Goal: Check status: Check status

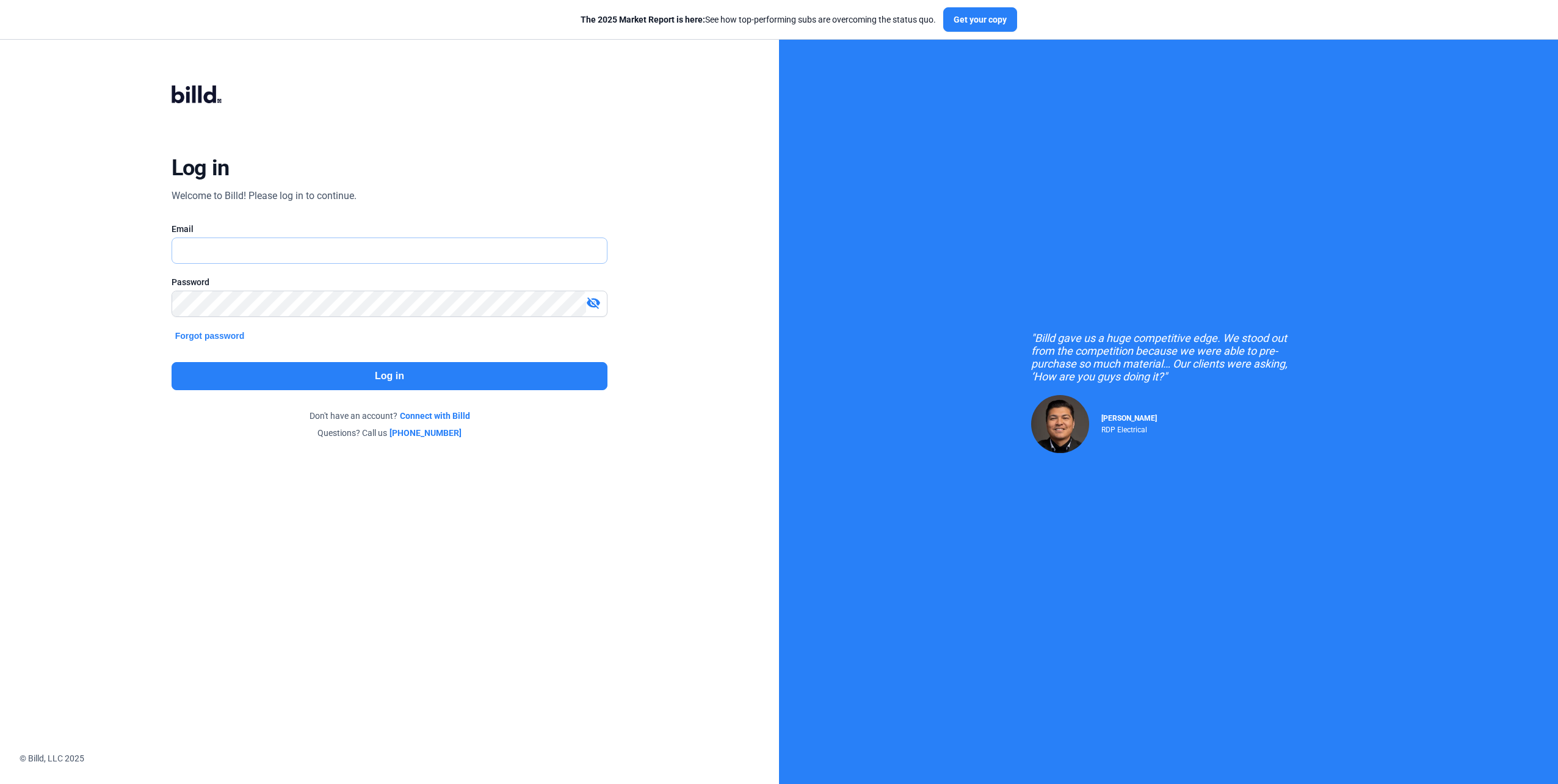
click at [274, 254] on input "text" at bounding box center [383, 251] width 421 height 25
type input "[PERSON_NAME][EMAIL_ADDRESS][DOMAIN_NAME]"
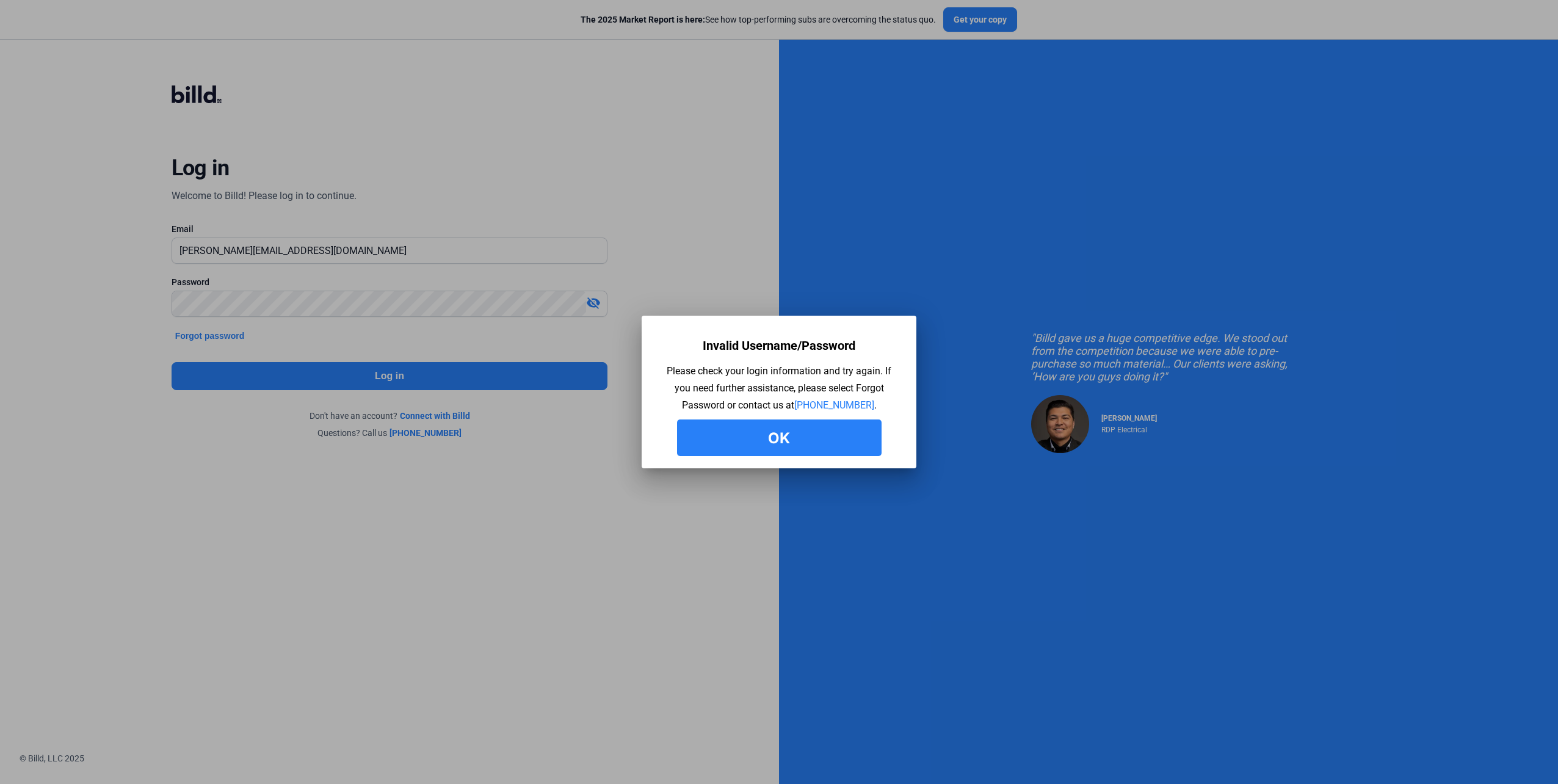
click at [813, 422] on button "Ok" at bounding box center [779, 438] width 204 height 37
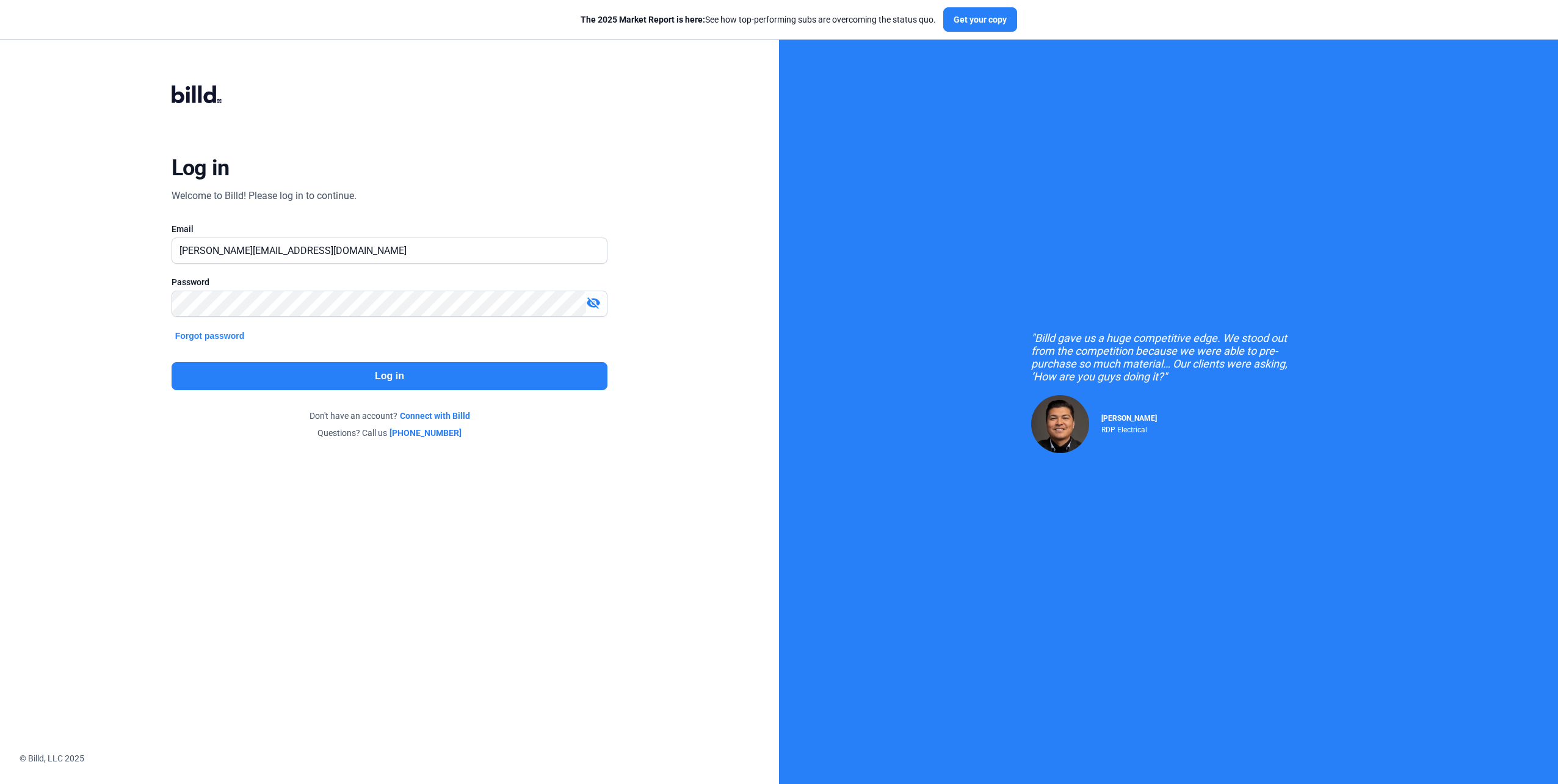
click at [596, 304] on mat-icon "visibility_off" at bounding box center [593, 303] width 14 height 14
click at [127, 306] on div "Log in Welcome to Billd! Please log in to continue. Email [PERSON_NAME][EMAIL_A…" at bounding box center [390, 262] width 561 height 416
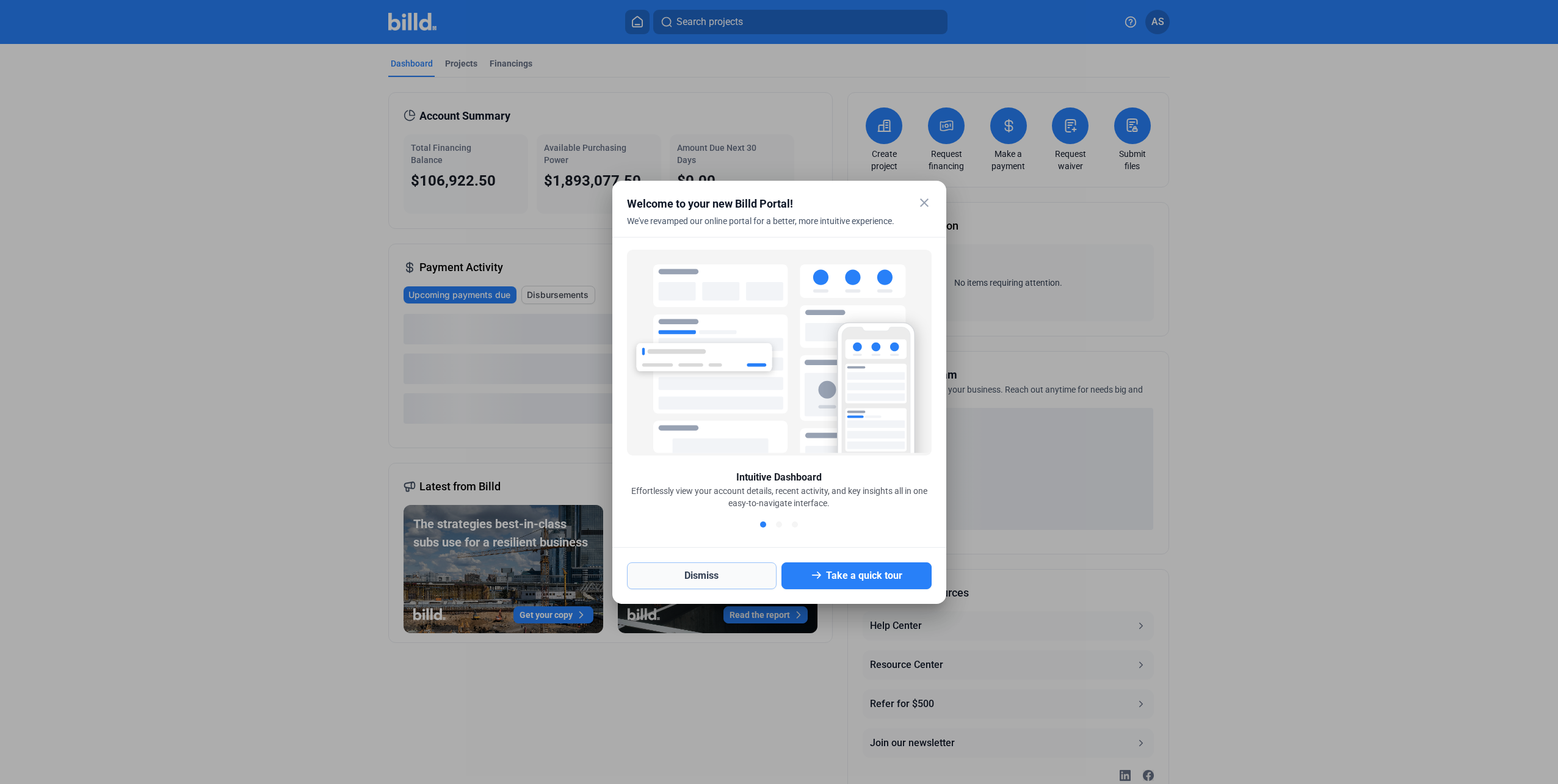
click at [770, 576] on button "Dismiss" at bounding box center [701, 575] width 150 height 27
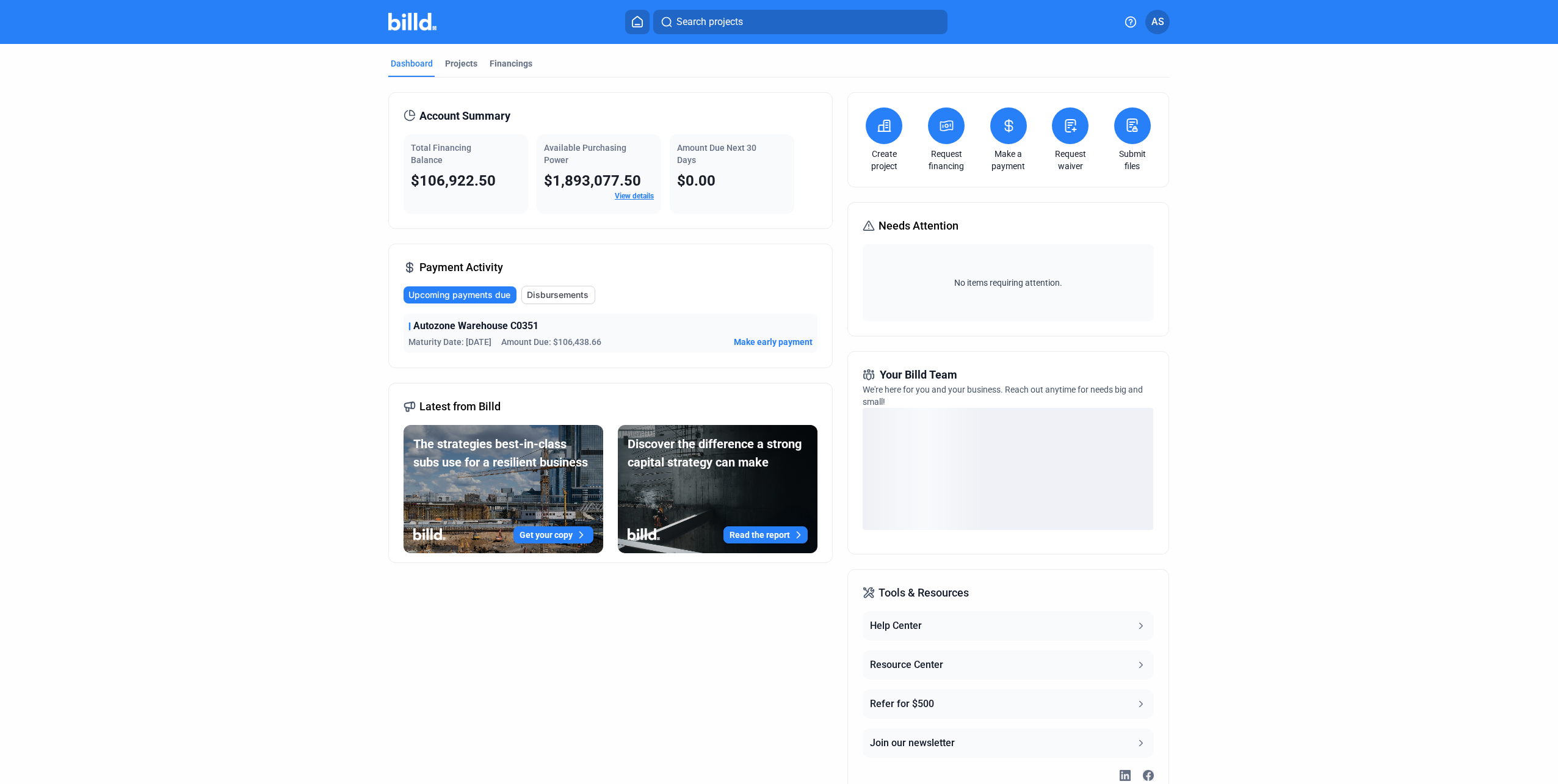
click at [1151, 19] on span "AS" at bounding box center [1158, 22] width 13 height 14
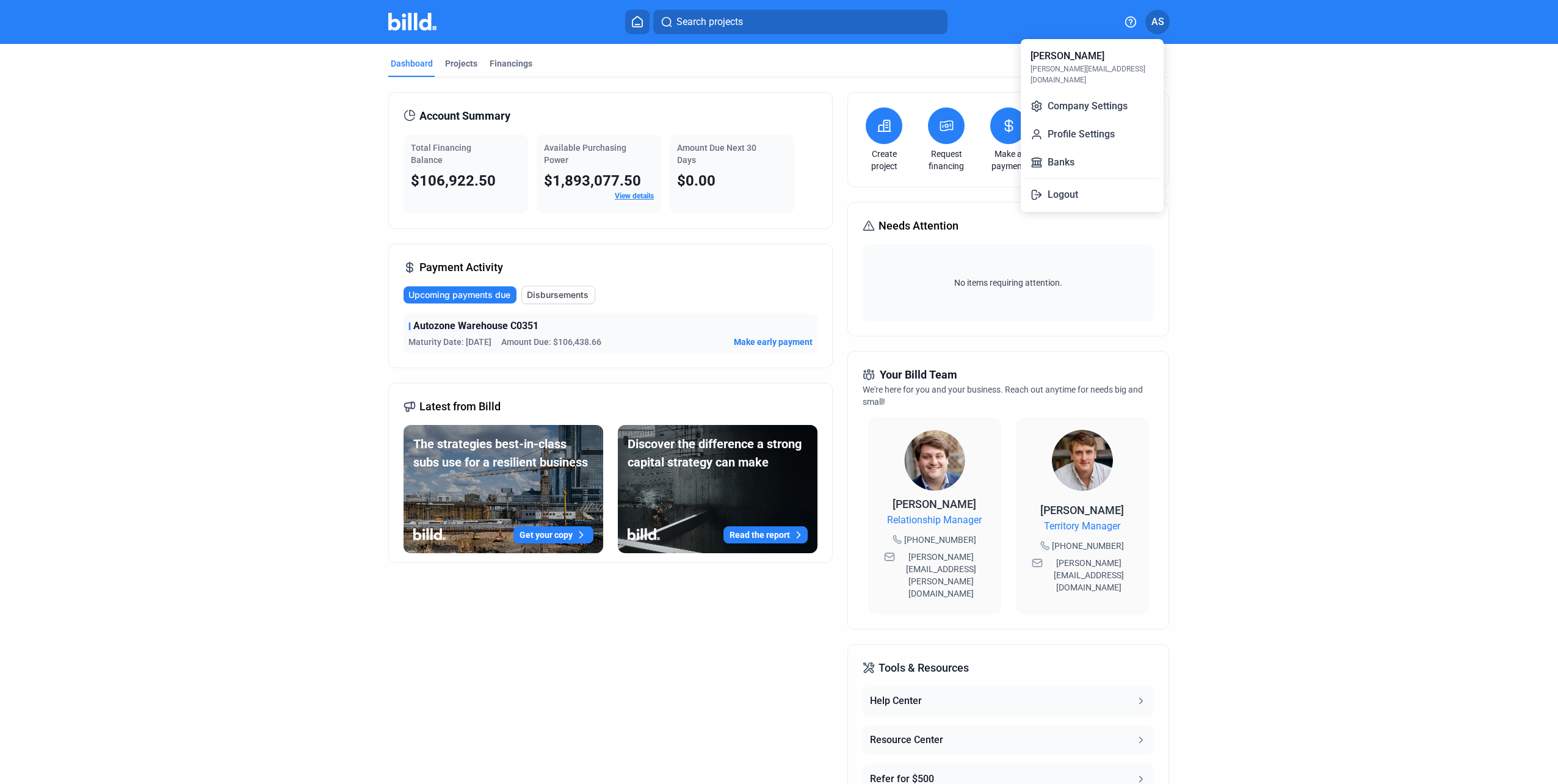
click at [1269, 109] on div at bounding box center [779, 392] width 1558 height 784
click at [1018, 130] on button at bounding box center [1008, 125] width 37 height 37
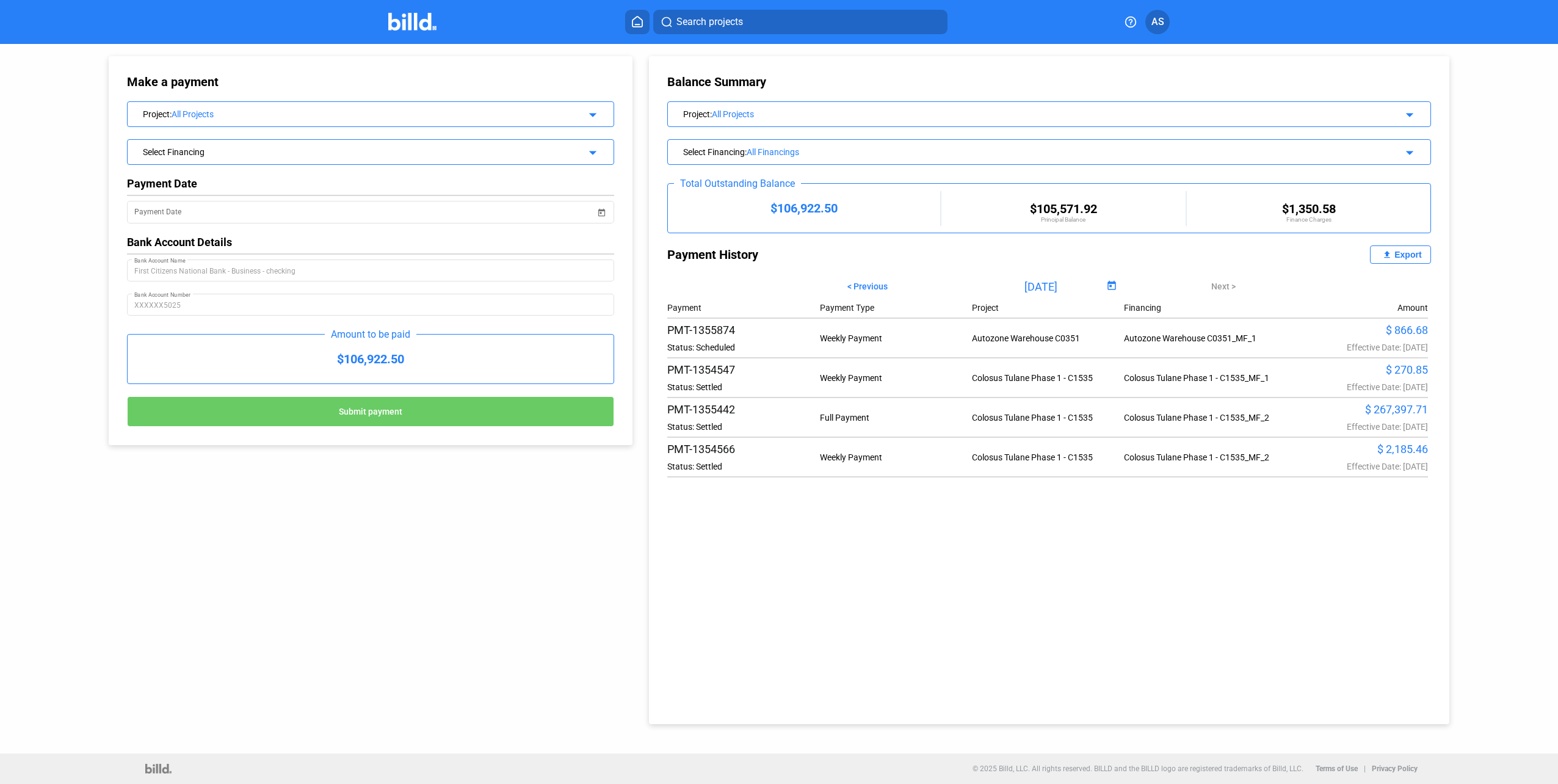
scroll to position [61, 0]
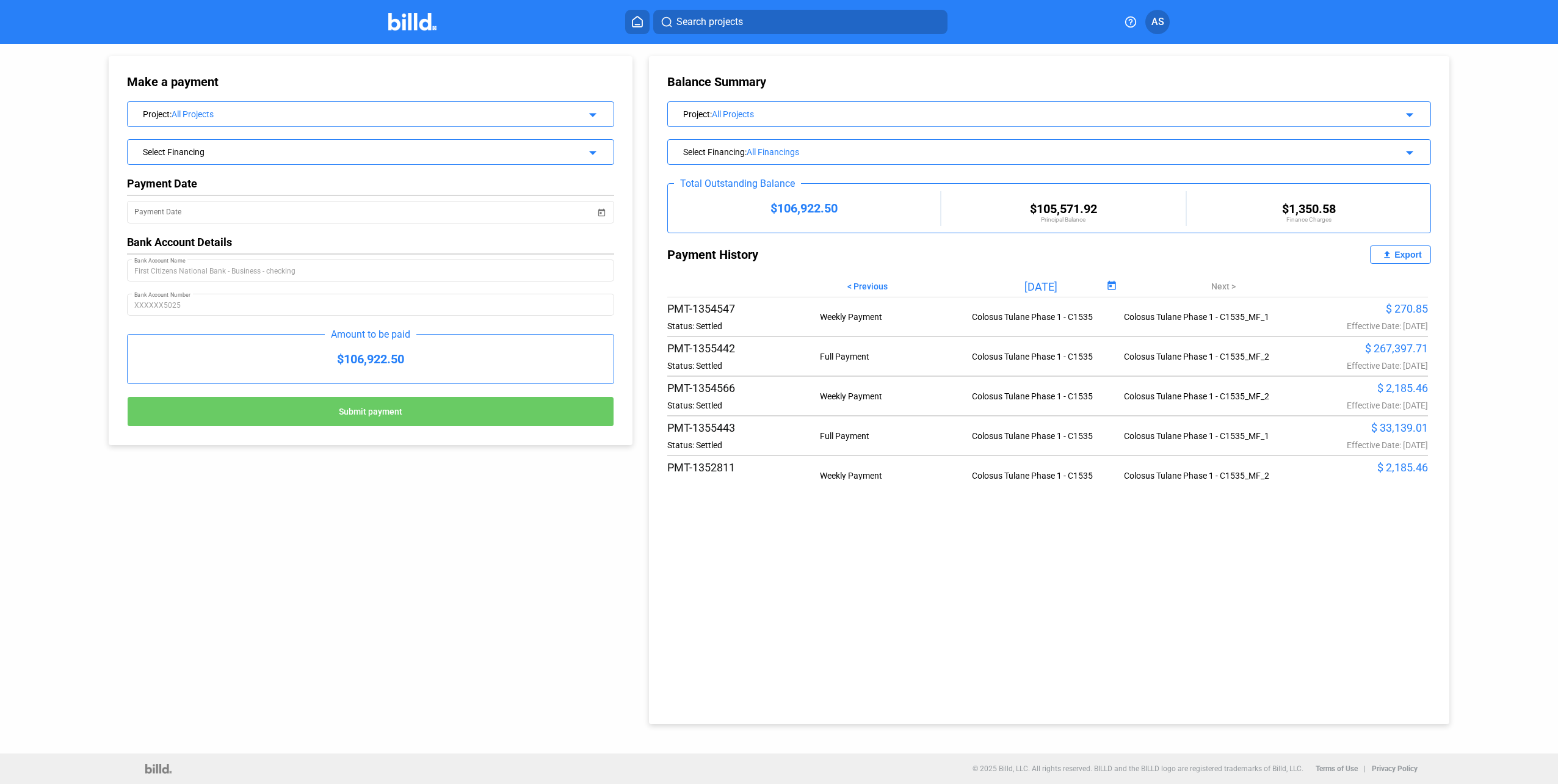
click at [1218, 441] on div "Colosus Tulane Phase 1 - C1535_MF_1" at bounding box center [1200, 435] width 152 height 9
click at [1196, 366] on div "PMT-1355442 Status: Settled Full Payment Colosus Tulane Phase 1 - C1535 Colosus…" at bounding box center [1048, 356] width 761 height 29
